Goal: Information Seeking & Learning: Get advice/opinions

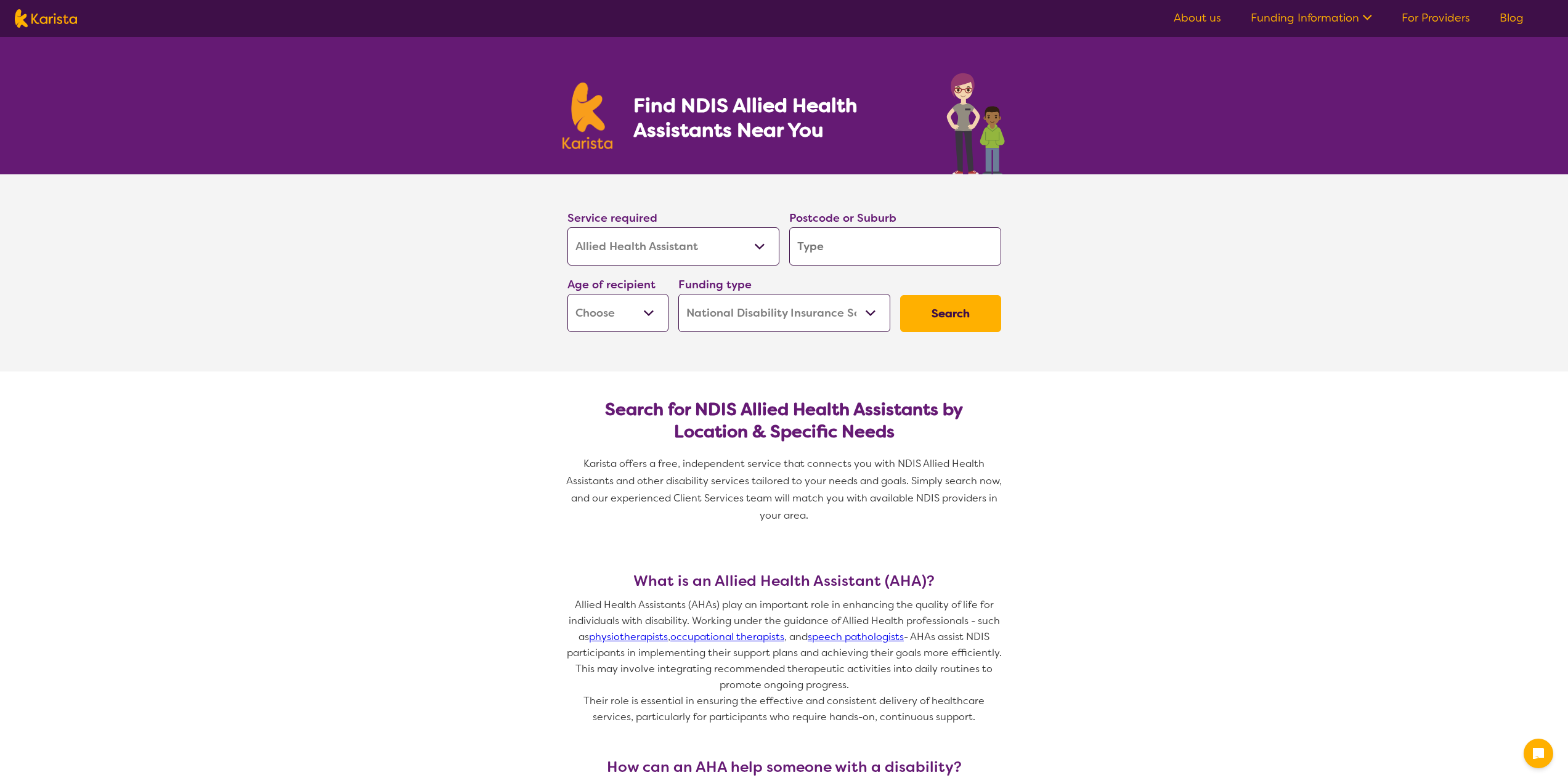
select select "Allied Health Assistant"
select select "NDIS"
select select "Allied Health Assistant"
select select "NDIS"
click at [738, 243] on select "Allied Health Assistant Assessment (ADHD or Autism) Behaviour support Counselli…" at bounding box center [674, 246] width 212 height 38
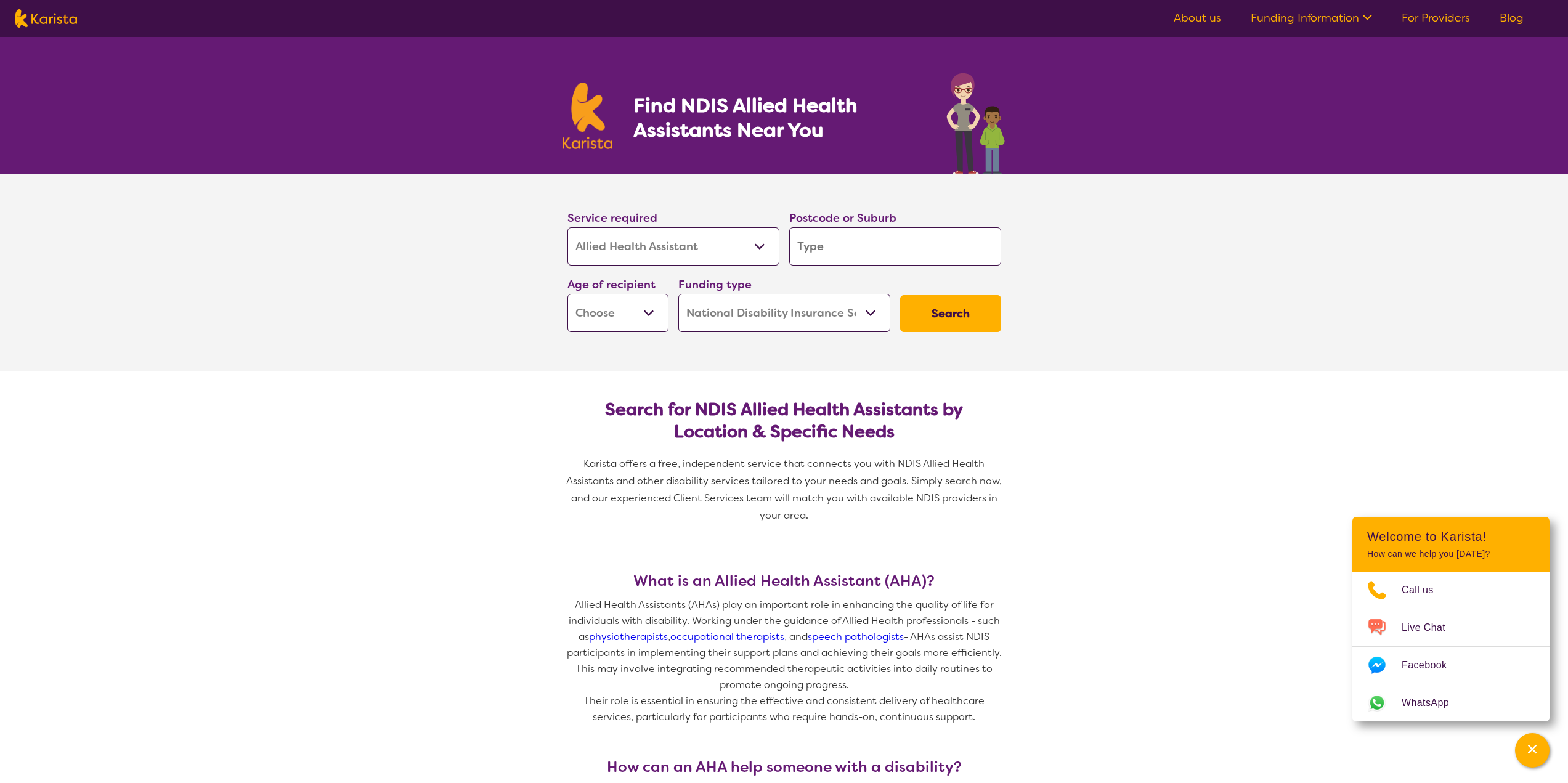
select select "[MEDICAL_DATA]"
click at [568, 227] on select "Allied Health Assistant Assessment (ADHD or Autism) Behaviour support Counselli…" at bounding box center [674, 246] width 212 height 38
select select "[MEDICAL_DATA]"
click at [890, 254] on input "search" at bounding box center [895, 246] width 212 height 38
type input "5"
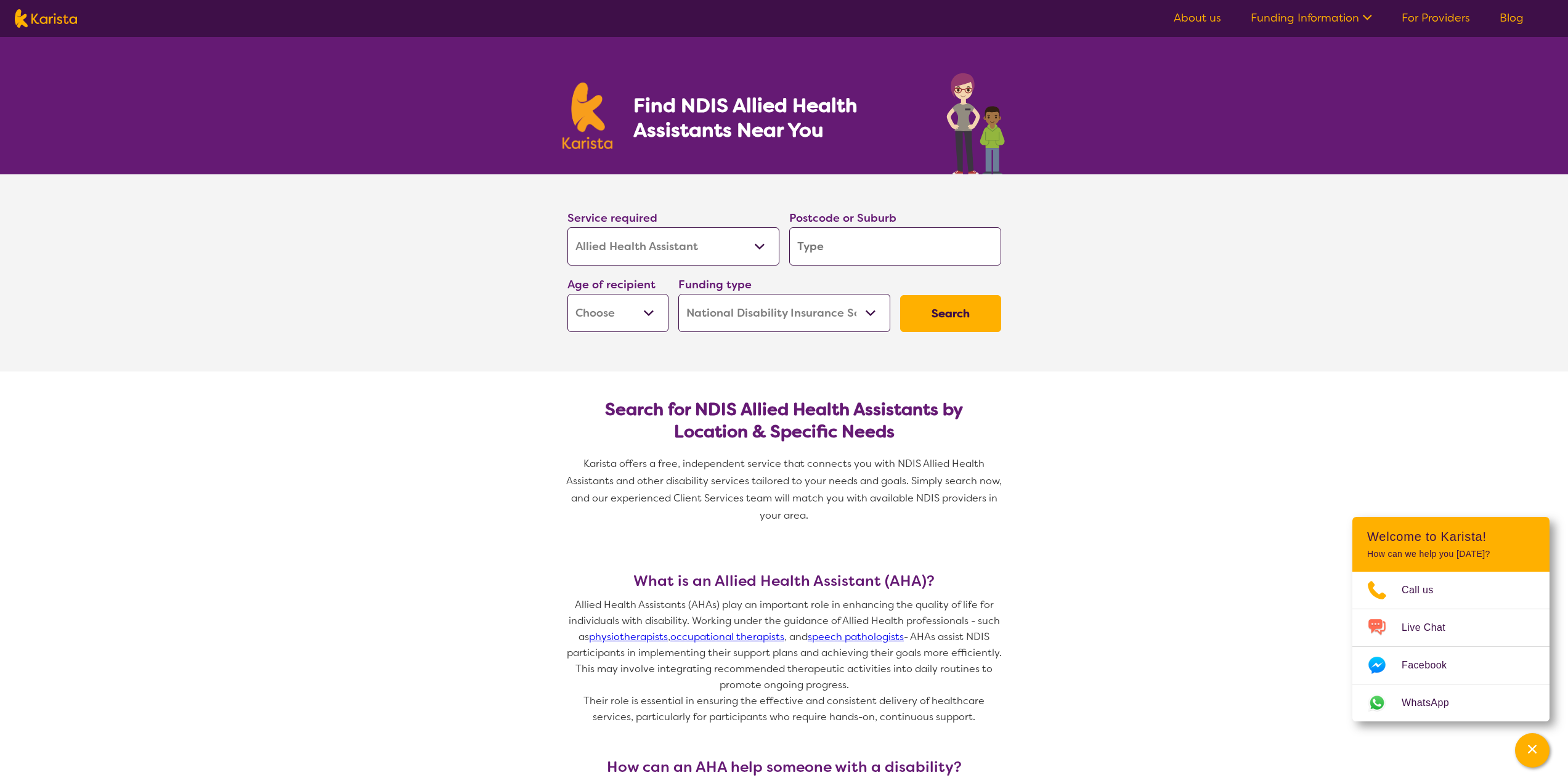
type input "5"
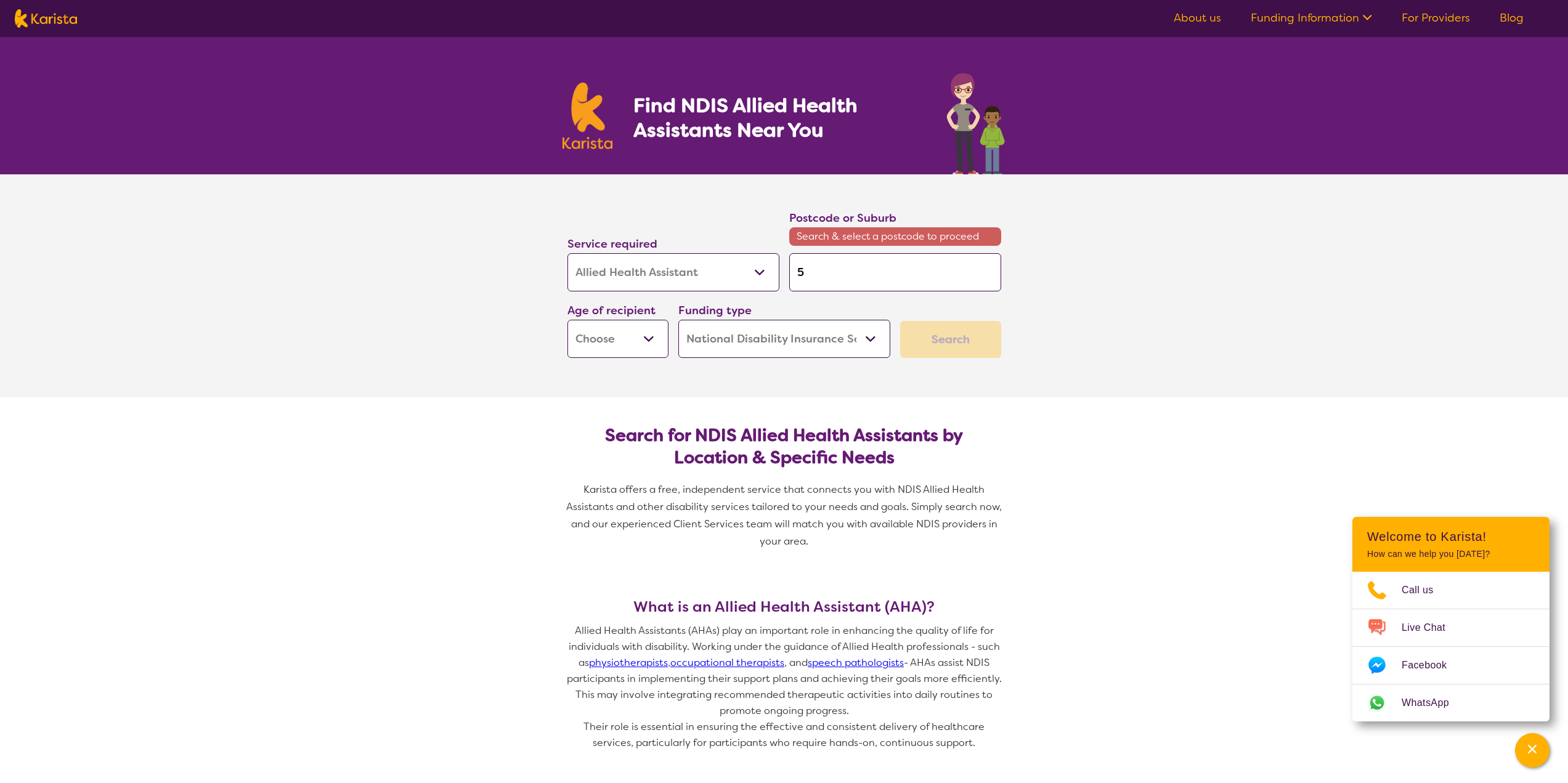
type input "52"
type input "521"
type input "5211"
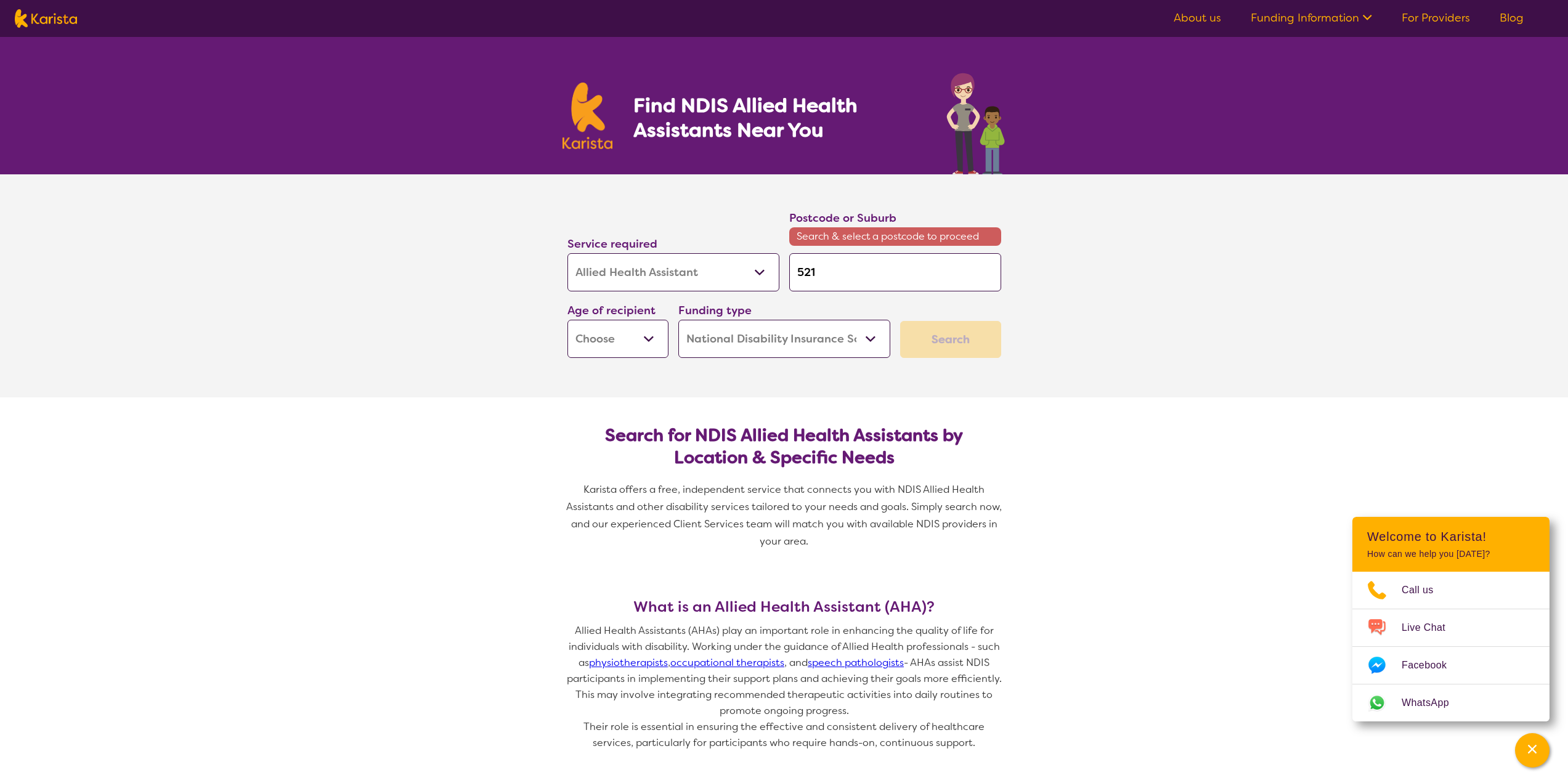
type input "5211"
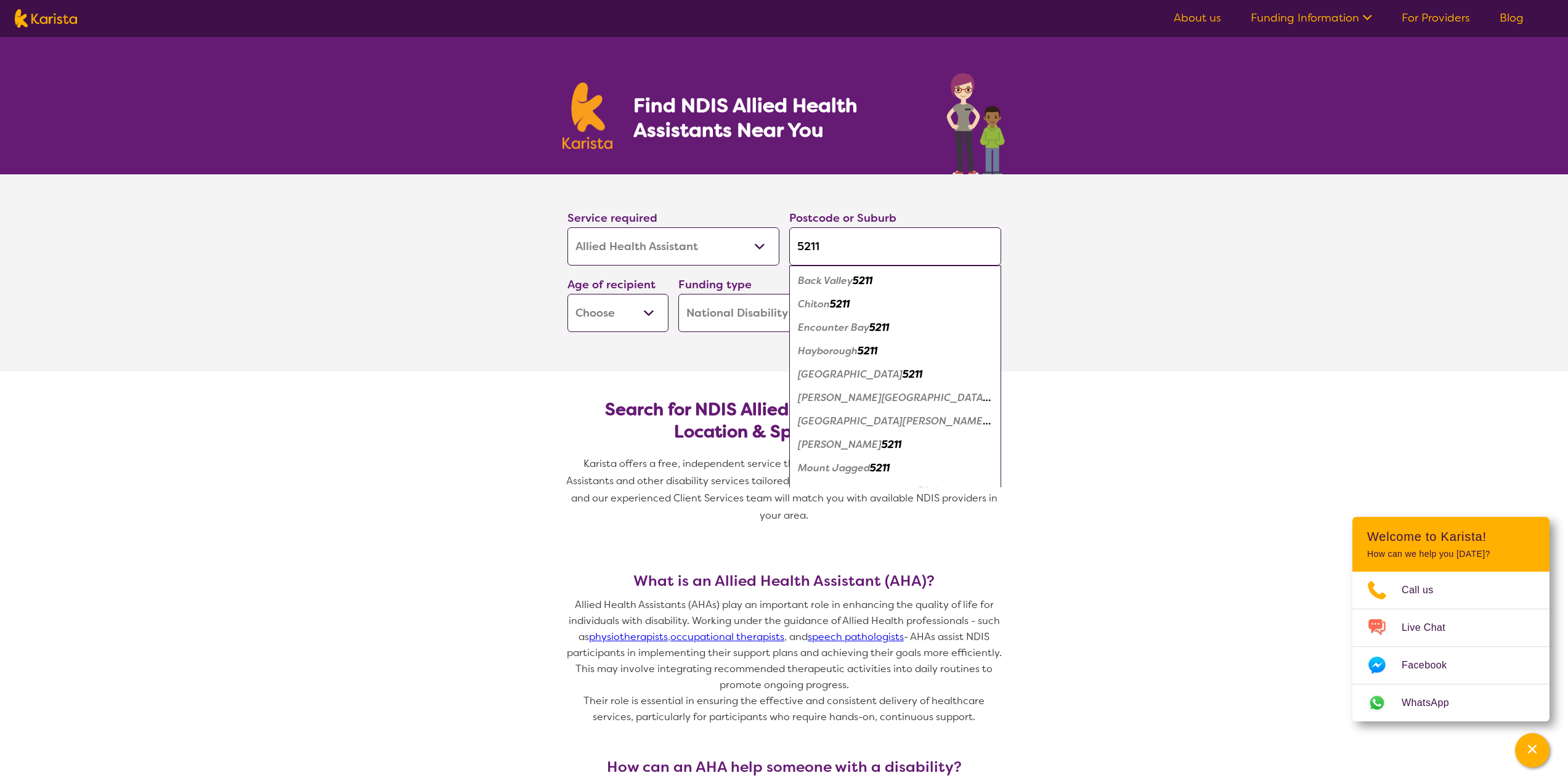
type input "5211"
click at [809, 443] on em "Mccracken" at bounding box center [840, 445] width 84 height 13
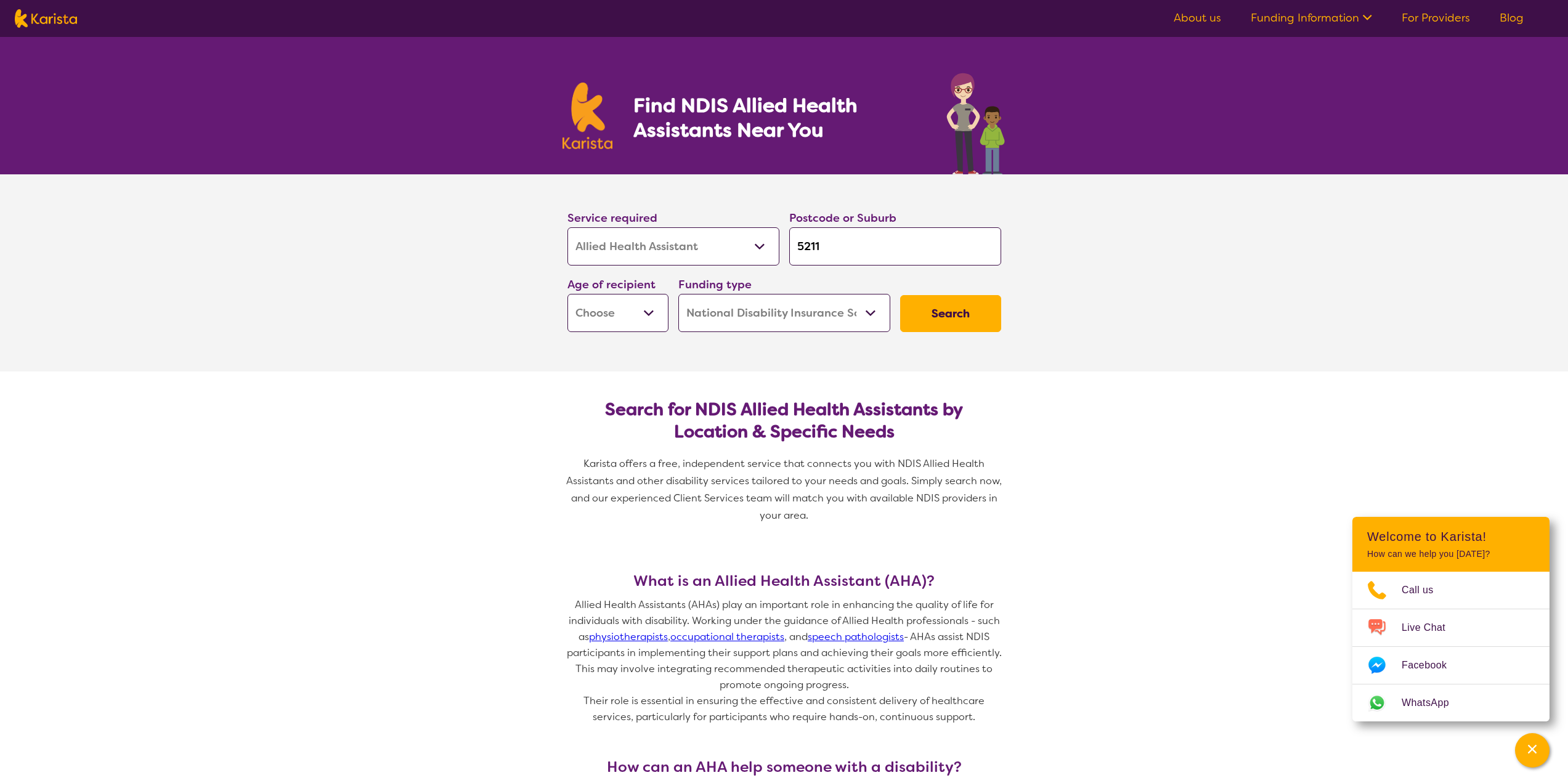
click at [602, 318] on select "Early Childhood - 0 to 9 Child - 10 to 11 Adolescent - 12 to 17 Adult - 18 to 6…" at bounding box center [618, 313] width 101 height 38
select select "AS"
click at [568, 294] on select "Early Childhood - 0 to 9 Child - 10 to 11 Adolescent - 12 to 17 Adult - 18 to 6…" at bounding box center [618, 313] width 101 height 38
select select "AS"
click at [764, 321] on select "Home Care Package (HCP) National Disability Insurance Scheme (NDIS) I don't know" at bounding box center [784, 313] width 212 height 38
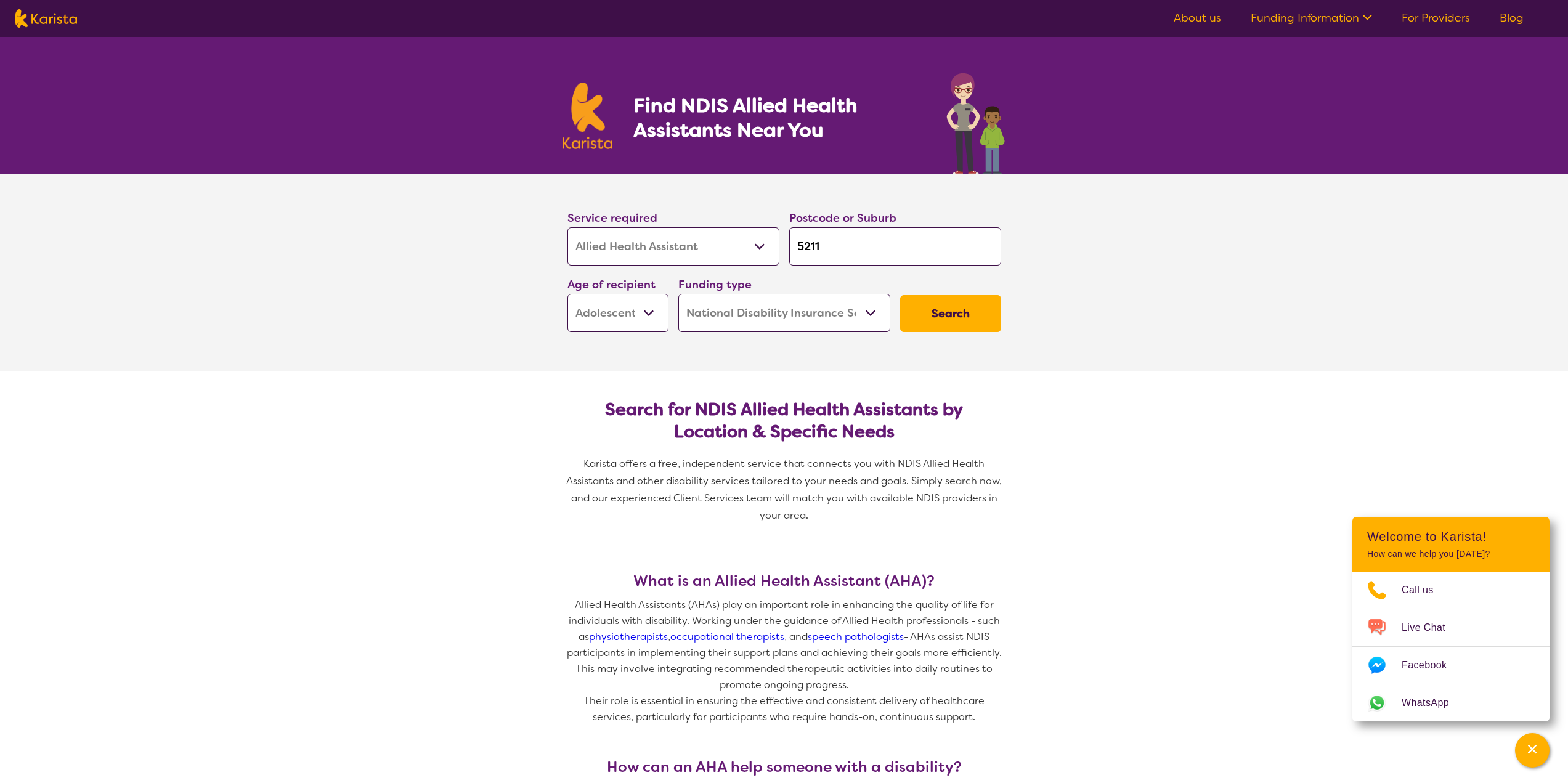
click at [947, 317] on button "Search" at bounding box center [950, 313] width 101 height 37
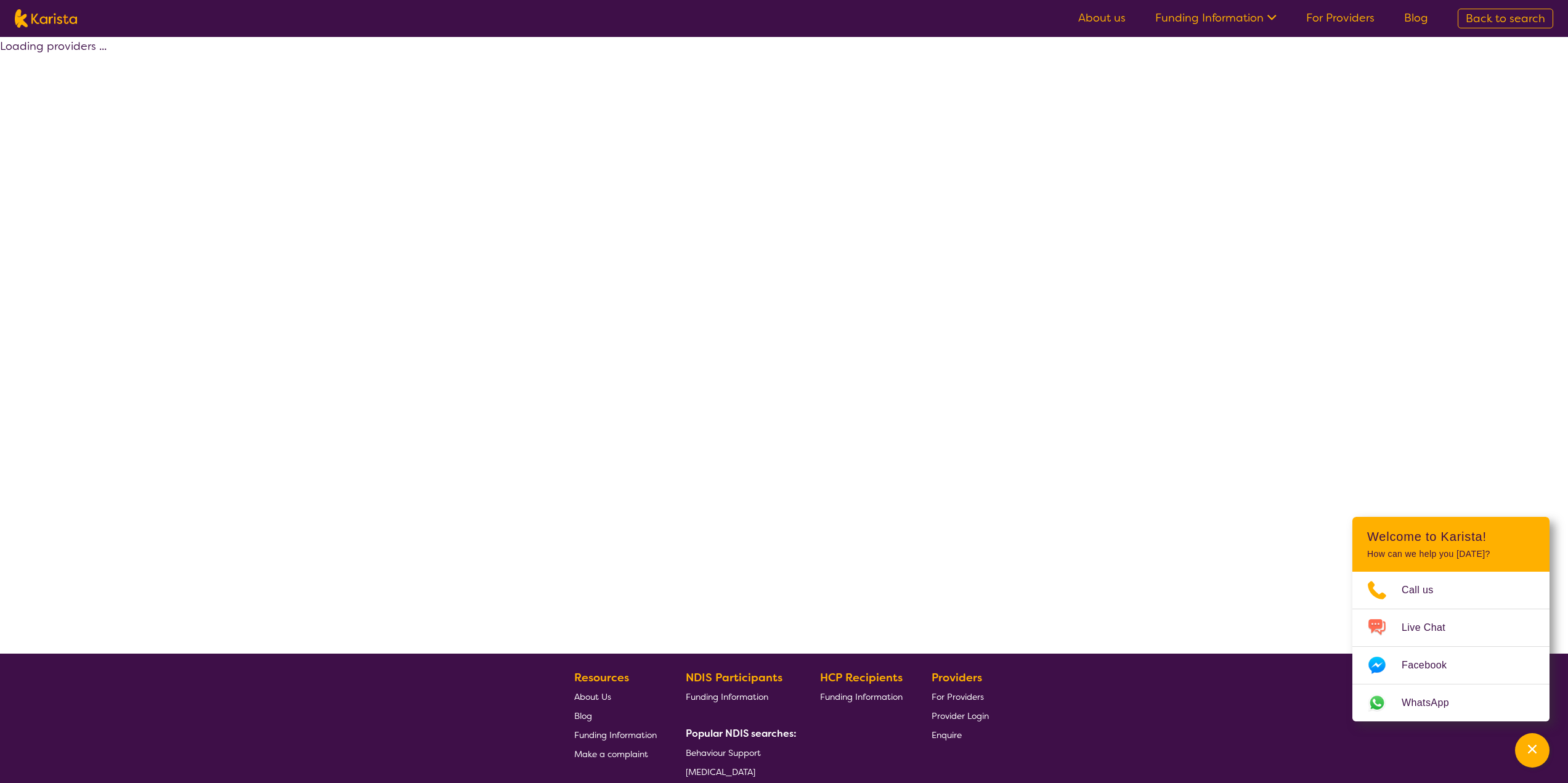
select select "by_score"
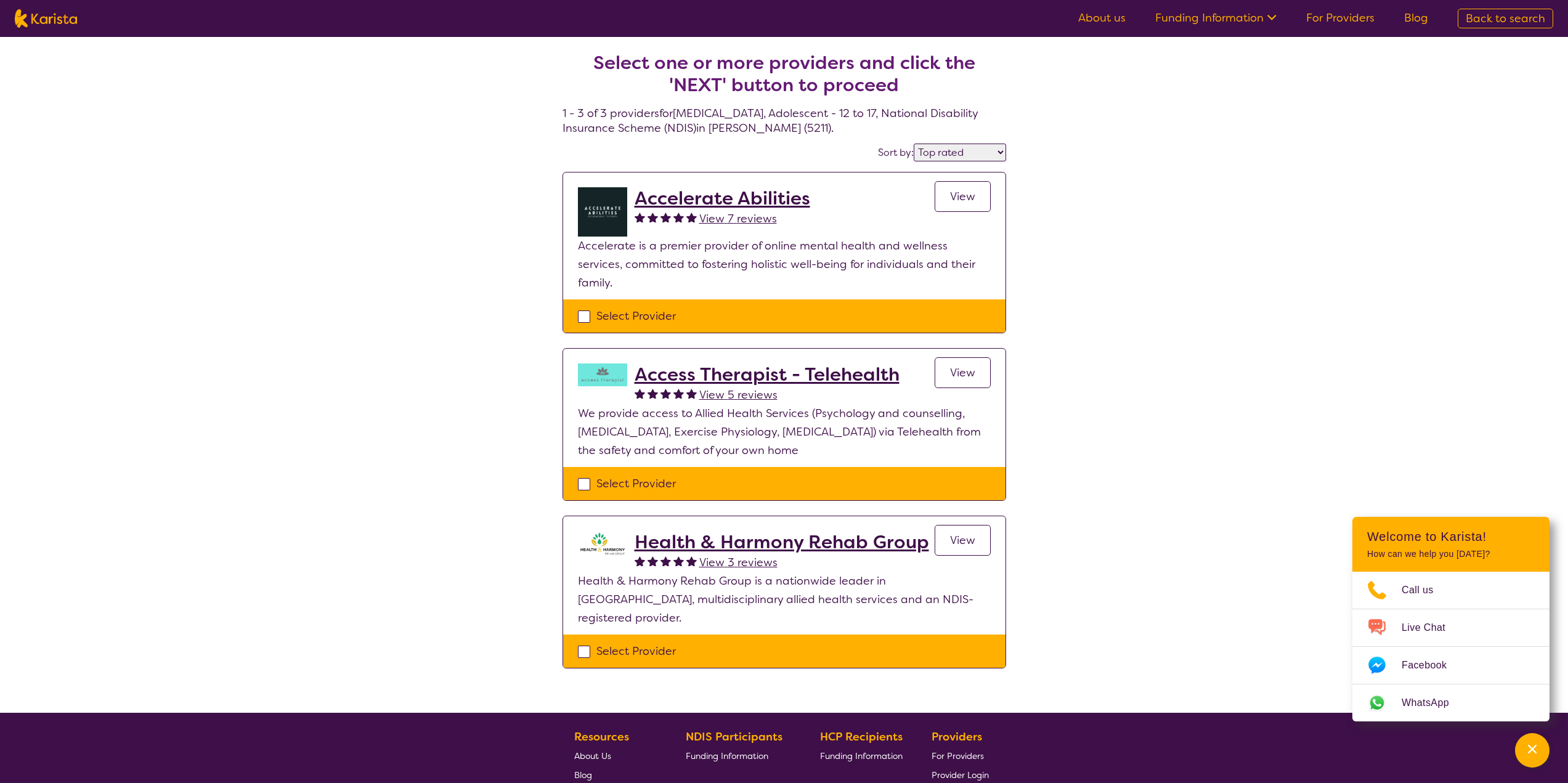
click at [585, 307] on div "Select Provider" at bounding box center [784, 315] width 413 height 18
checkbox input "true"
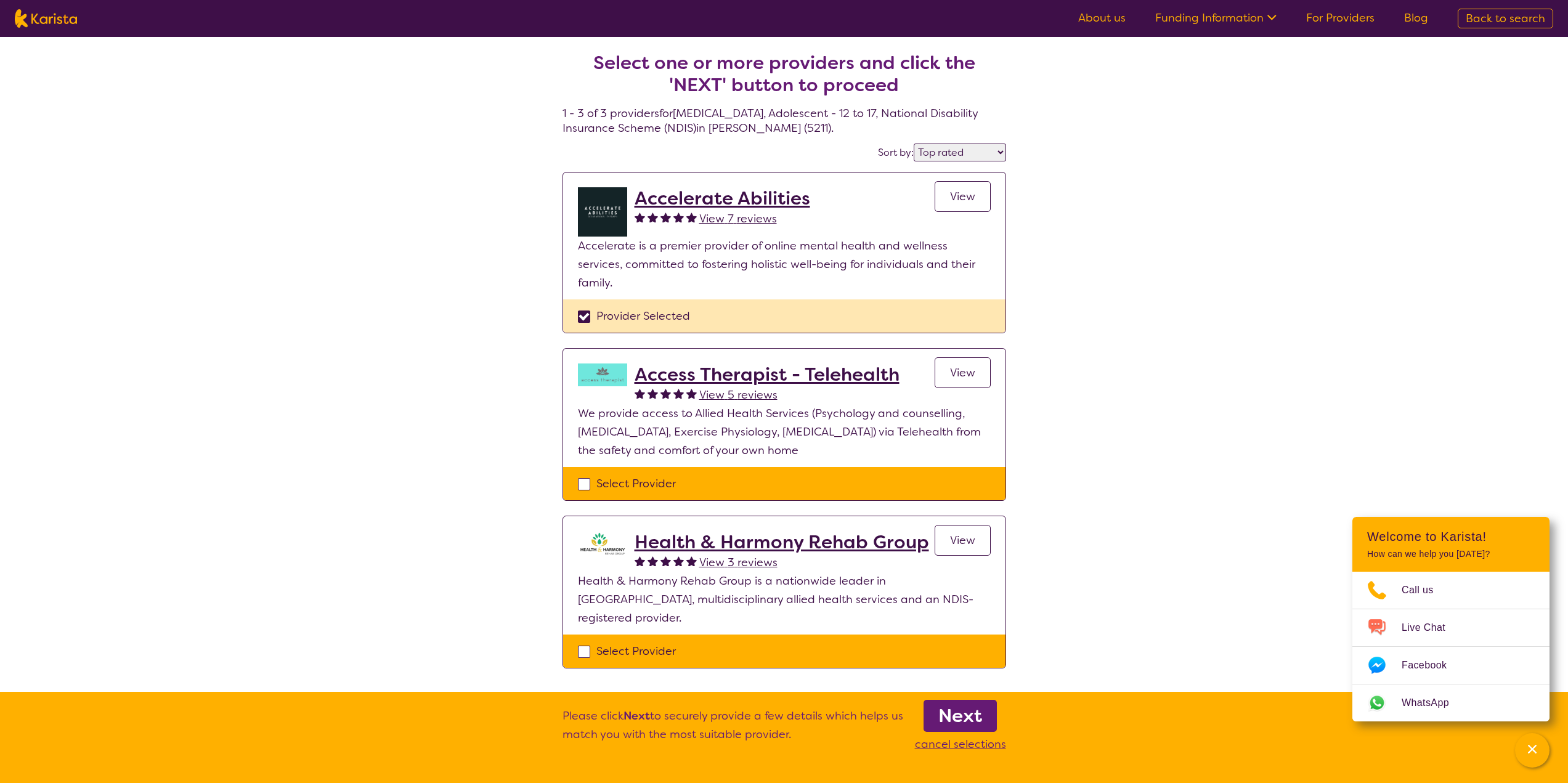
click at [585, 642] on div "Select Provider" at bounding box center [784, 651] width 413 height 18
checkbox input "true"
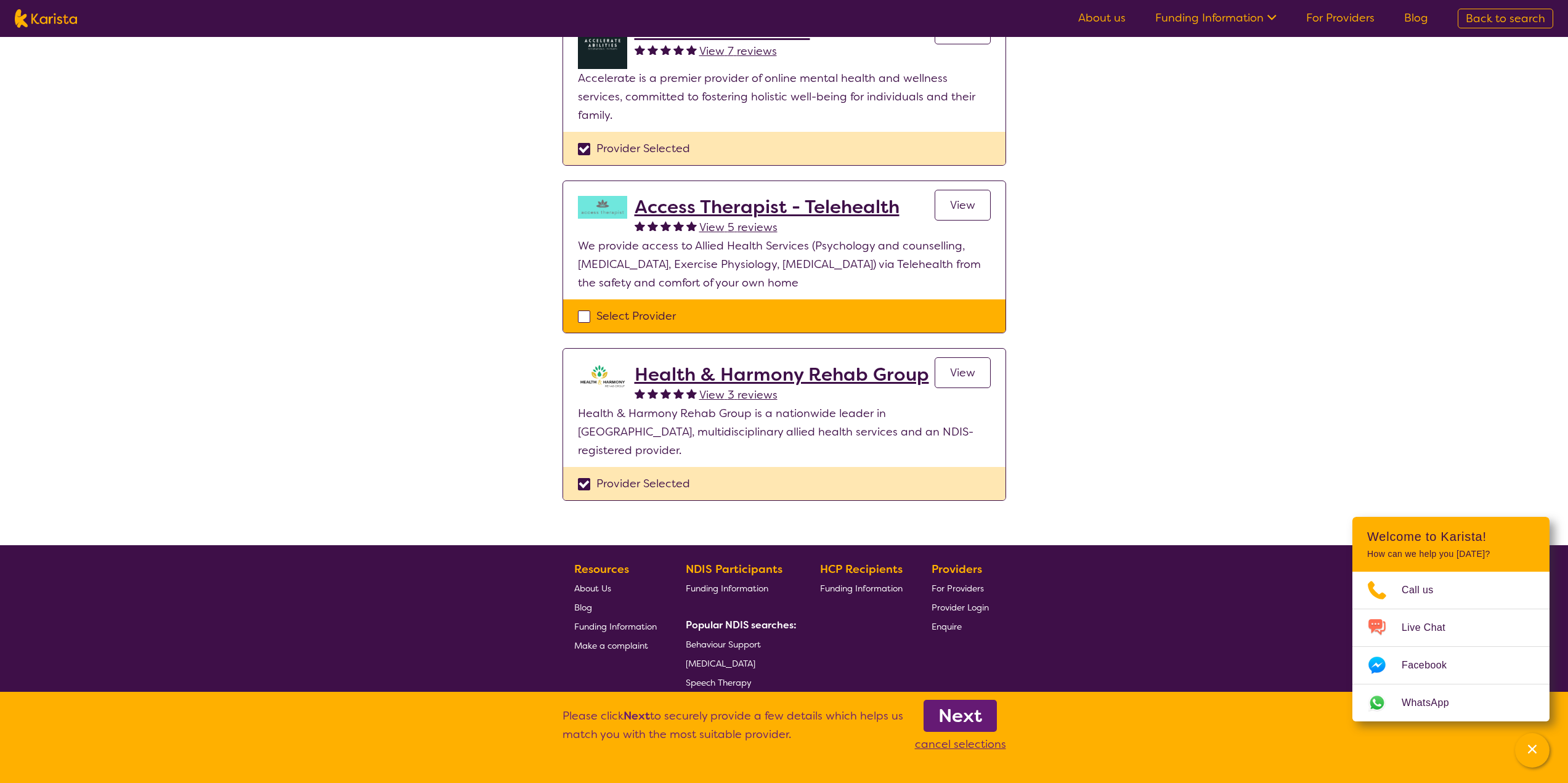
scroll to position [190, 0]
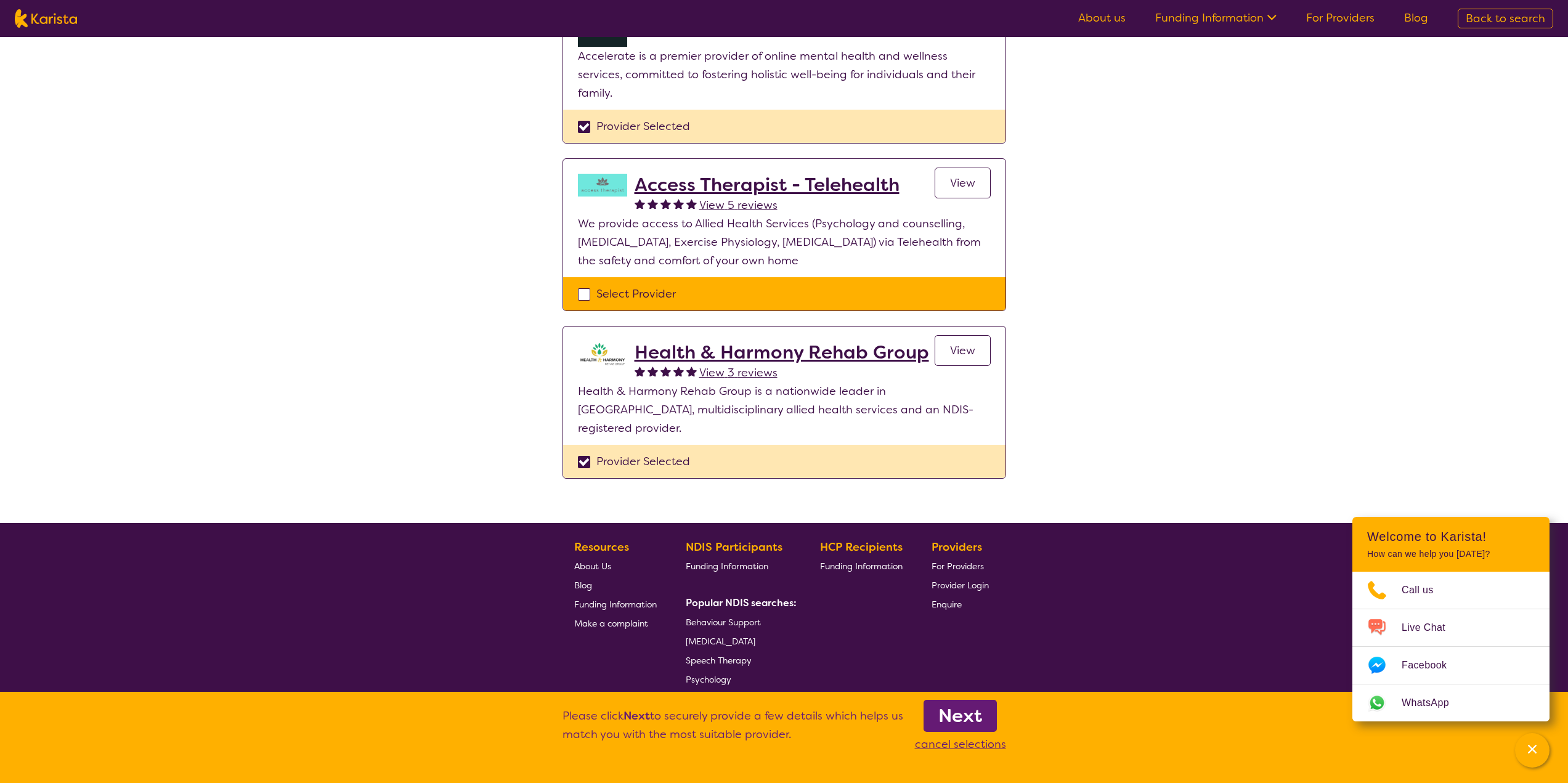
click at [971, 716] on b "Next" at bounding box center [960, 716] width 43 height 25
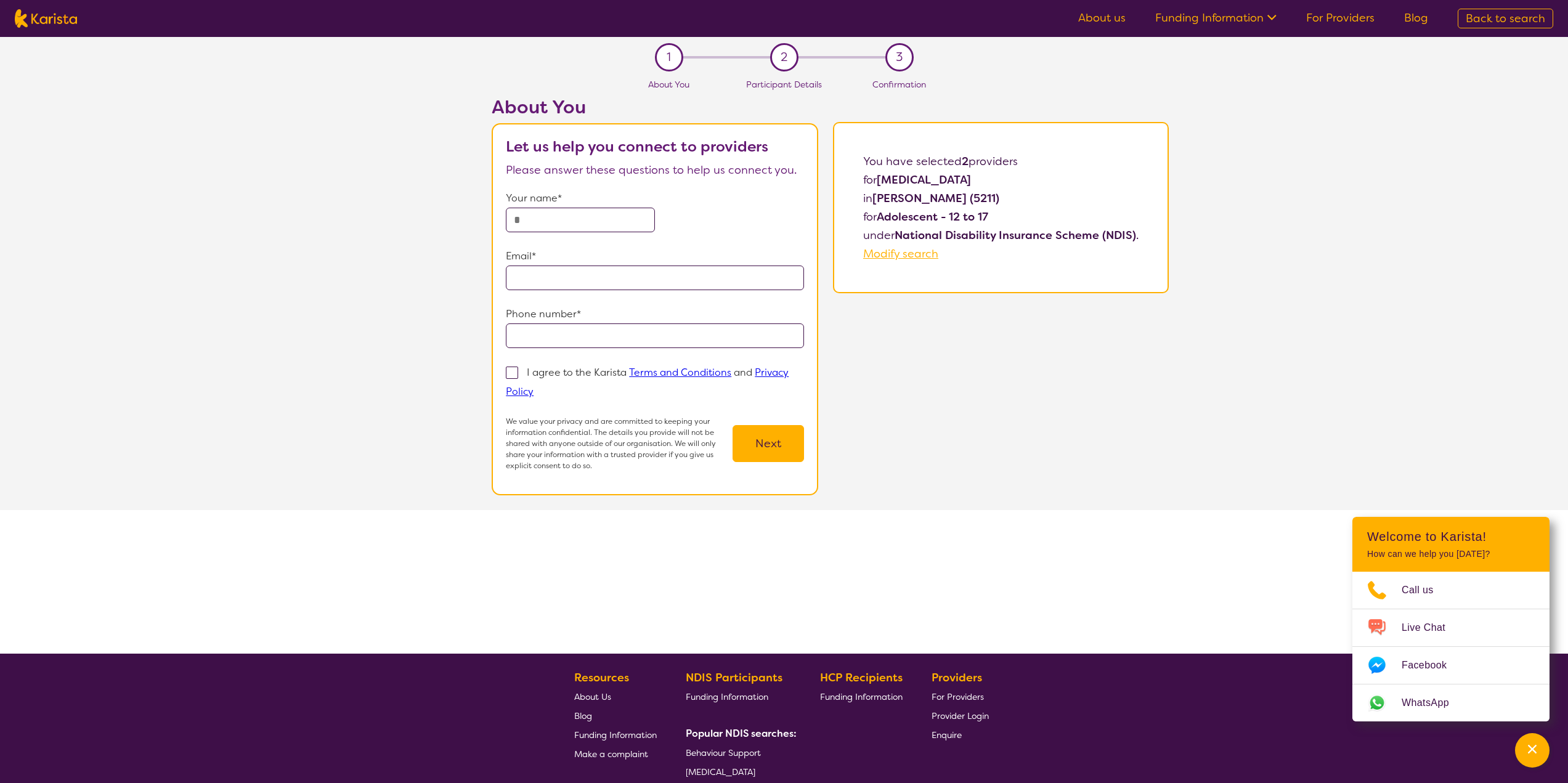
select select "by_score"
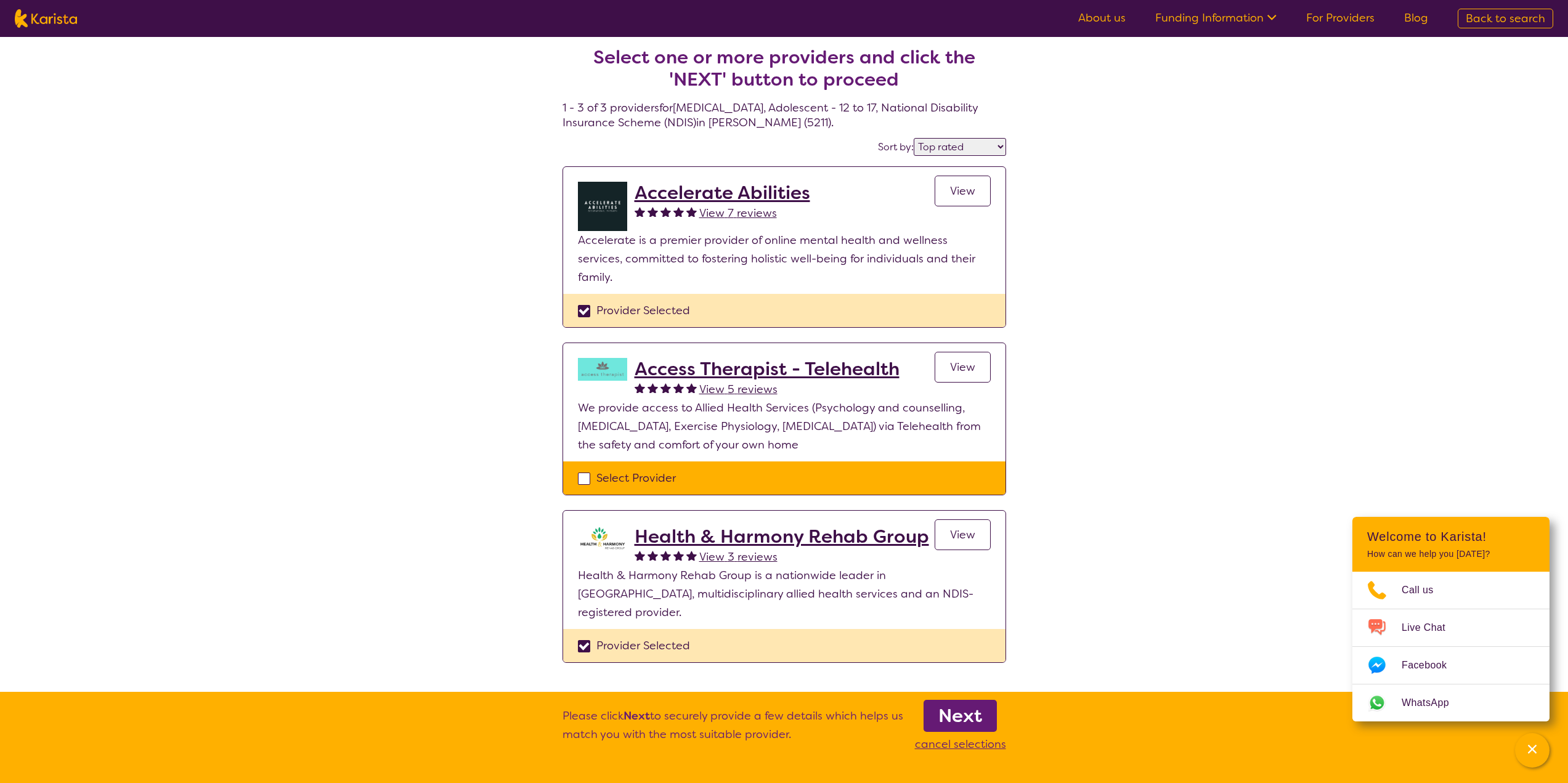
scroll to position [5, 0]
click at [769, 202] on h2 "Accelerate Abilities" at bounding box center [722, 193] width 176 height 22
click at [822, 526] on h2 "Health & Harmony Rehab Group" at bounding box center [782, 537] width 294 height 22
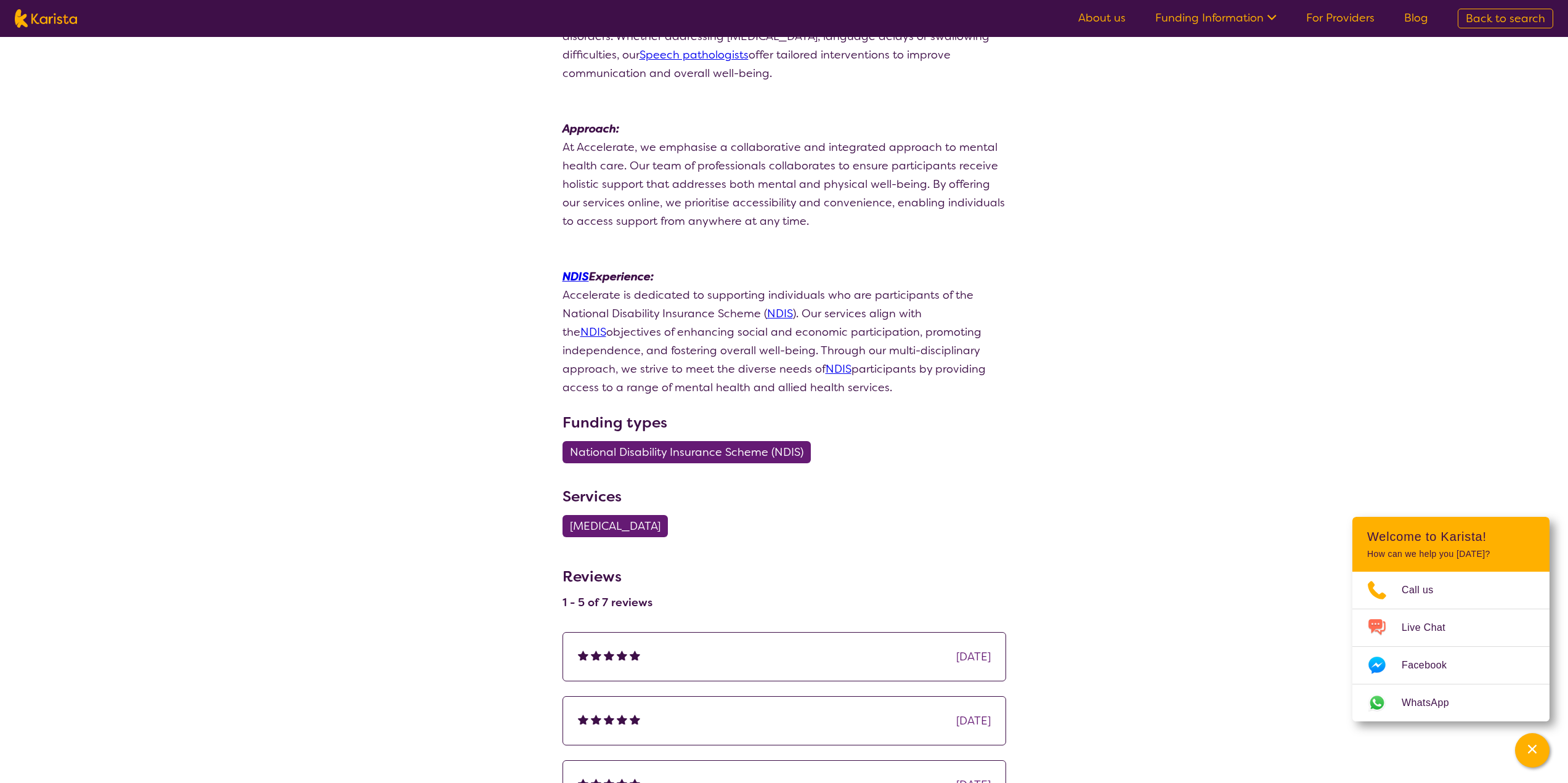
scroll to position [554, 0]
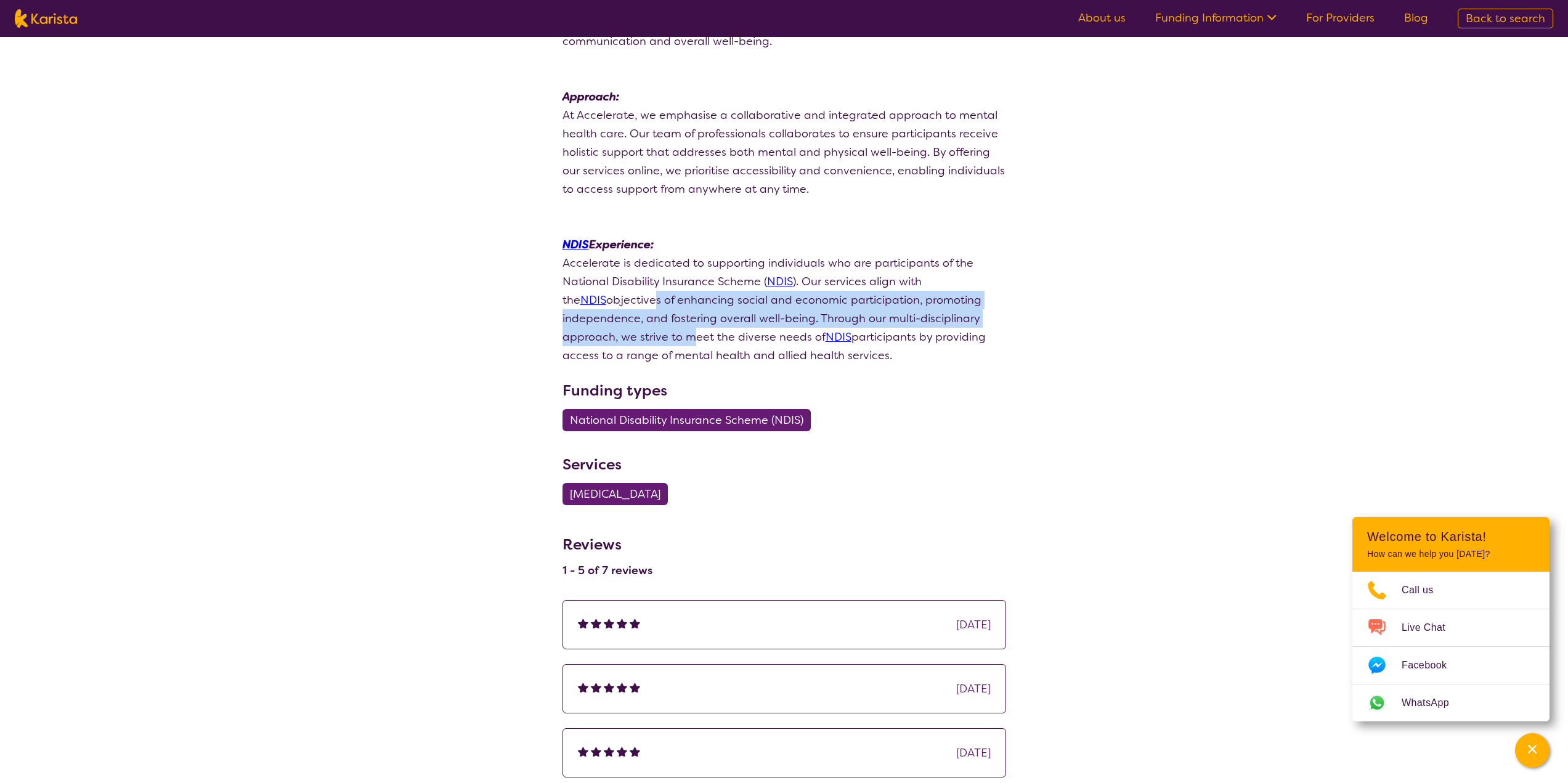
drag, startPoint x: 604, startPoint y: 285, endPoint x: 683, endPoint y: 326, distance: 89.0
click at [683, 326] on div "Accelerate is dedicated to supporting individuals who are participants of the N…" at bounding box center [784, 309] width 443 height 111
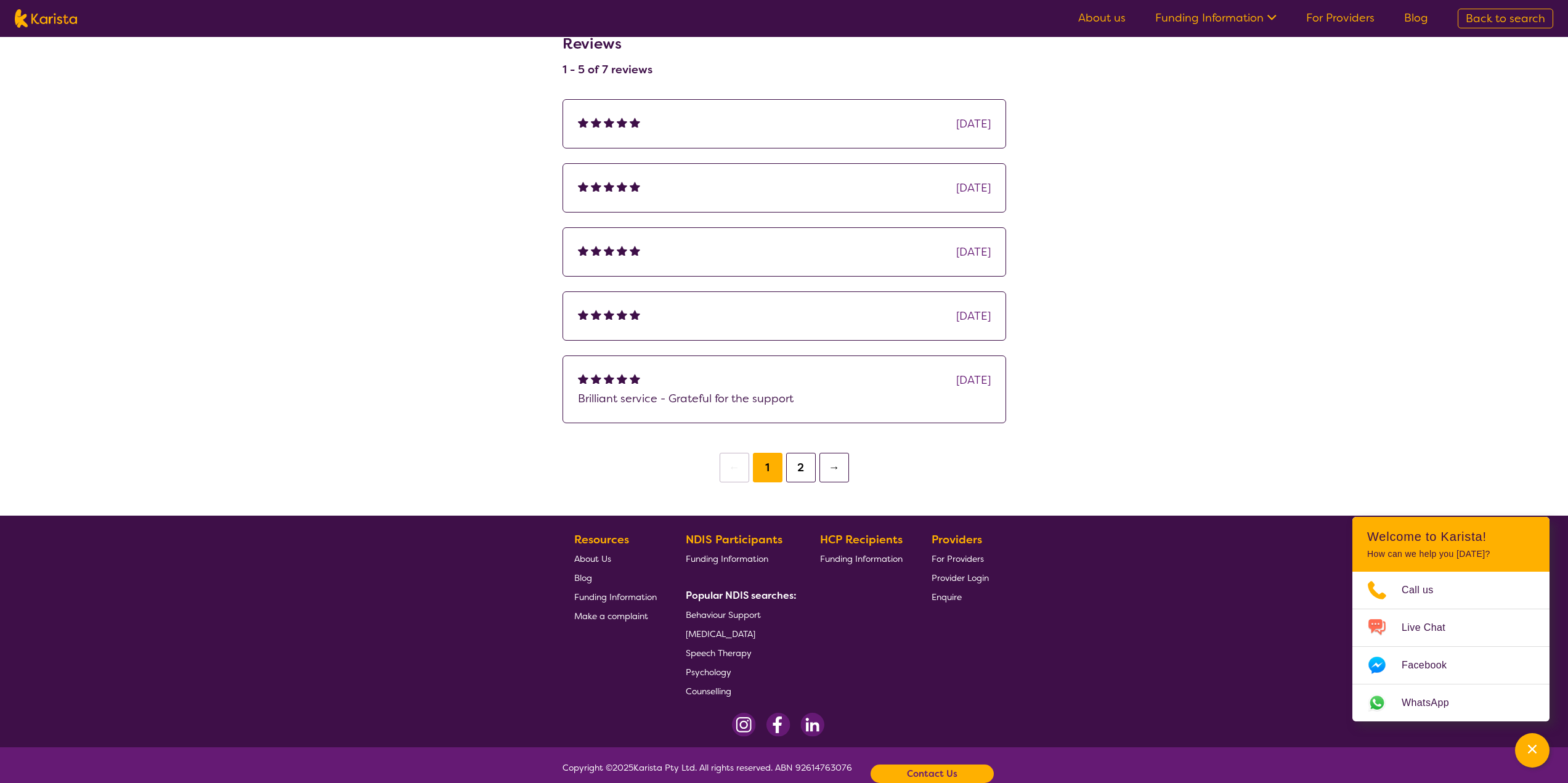
scroll to position [1066, 0]
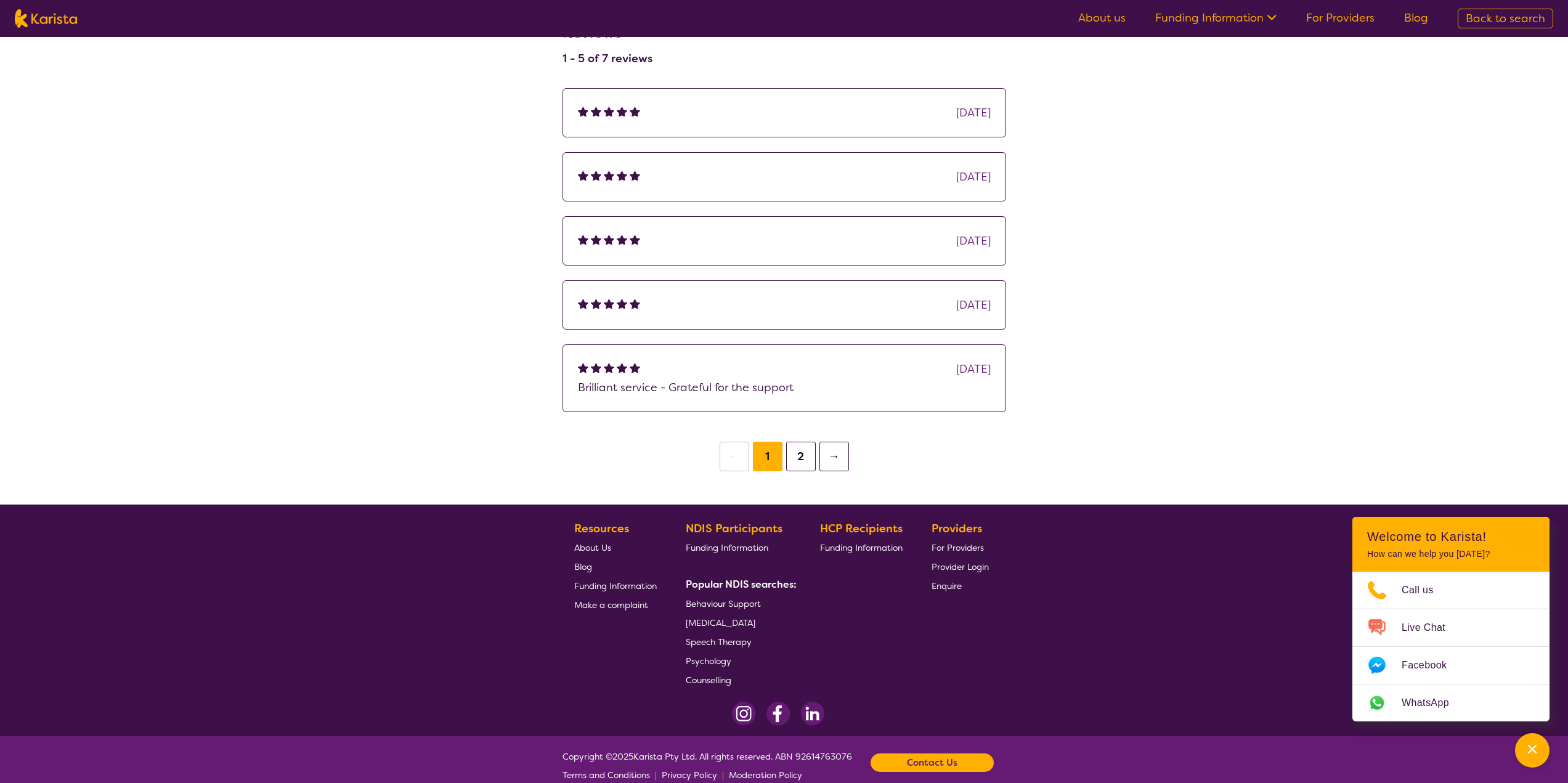
click at [793, 442] on button "2" at bounding box center [801, 457] width 29 height 29
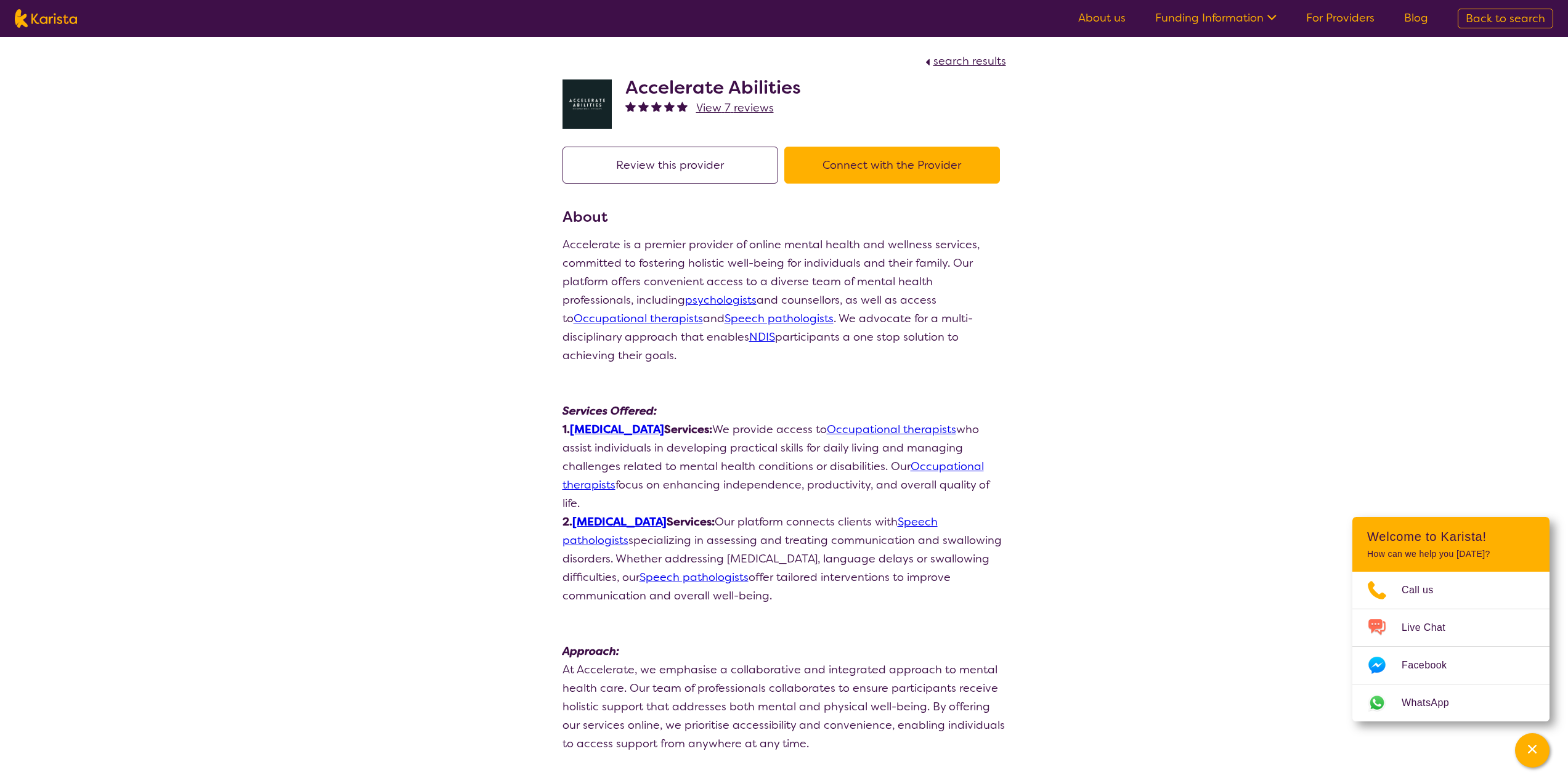
click at [777, 420] on p "1. Occupational Therapy Services: We provide access to Occupational therapists …" at bounding box center [784, 466] width 443 height 93
drag, startPoint x: 815, startPoint y: 89, endPoint x: 630, endPoint y: 74, distance: 185.6
click at [630, 74] on div "Accelerate Abilities View 7 reviews" at bounding box center [784, 101] width 443 height 62
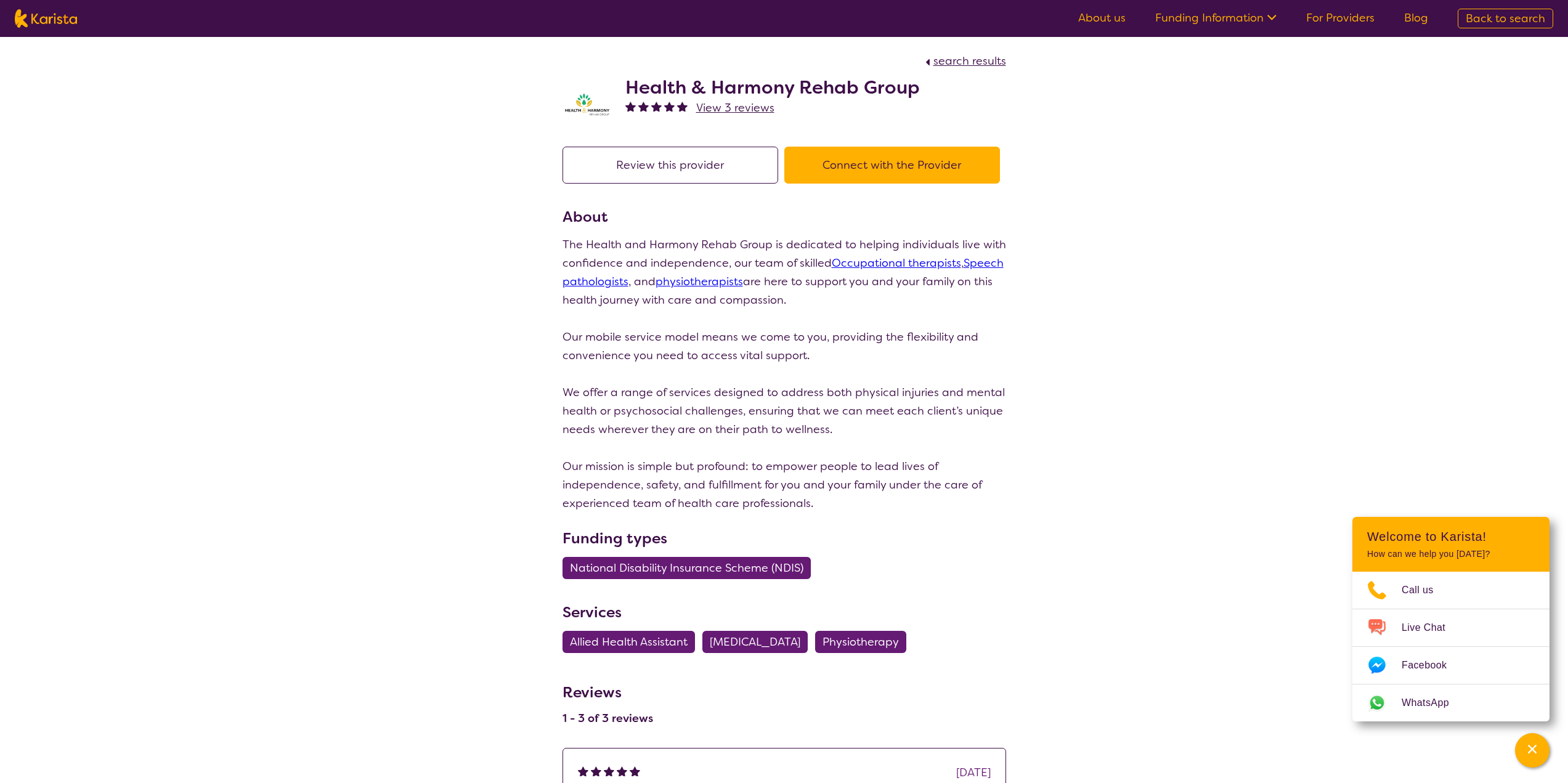
click at [663, 90] on h2 "Health & Harmony Rehab Group" at bounding box center [772, 87] width 294 height 22
